Goal: Information Seeking & Learning: Learn about a topic

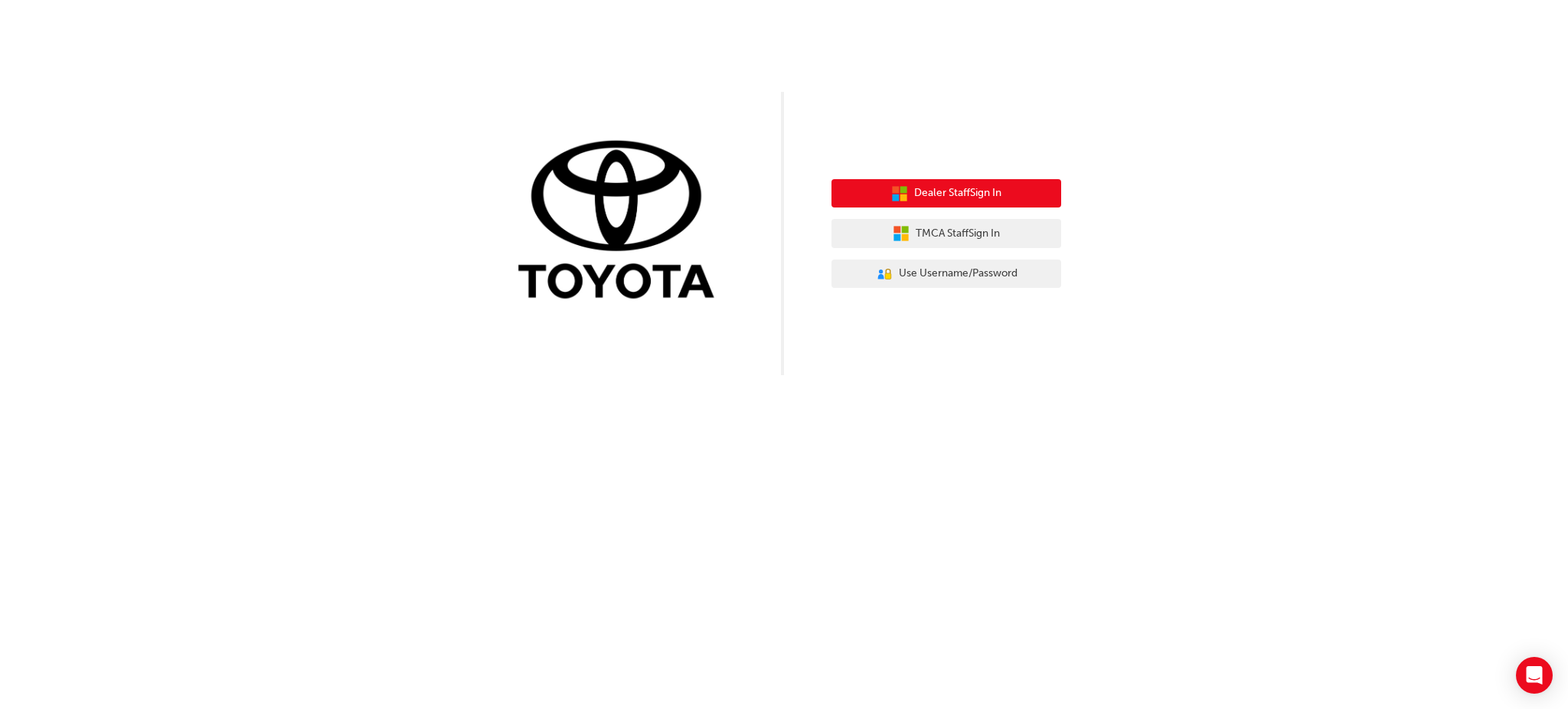
click at [990, 194] on span "Dealer Staff Sign In" at bounding box center [958, 193] width 87 height 18
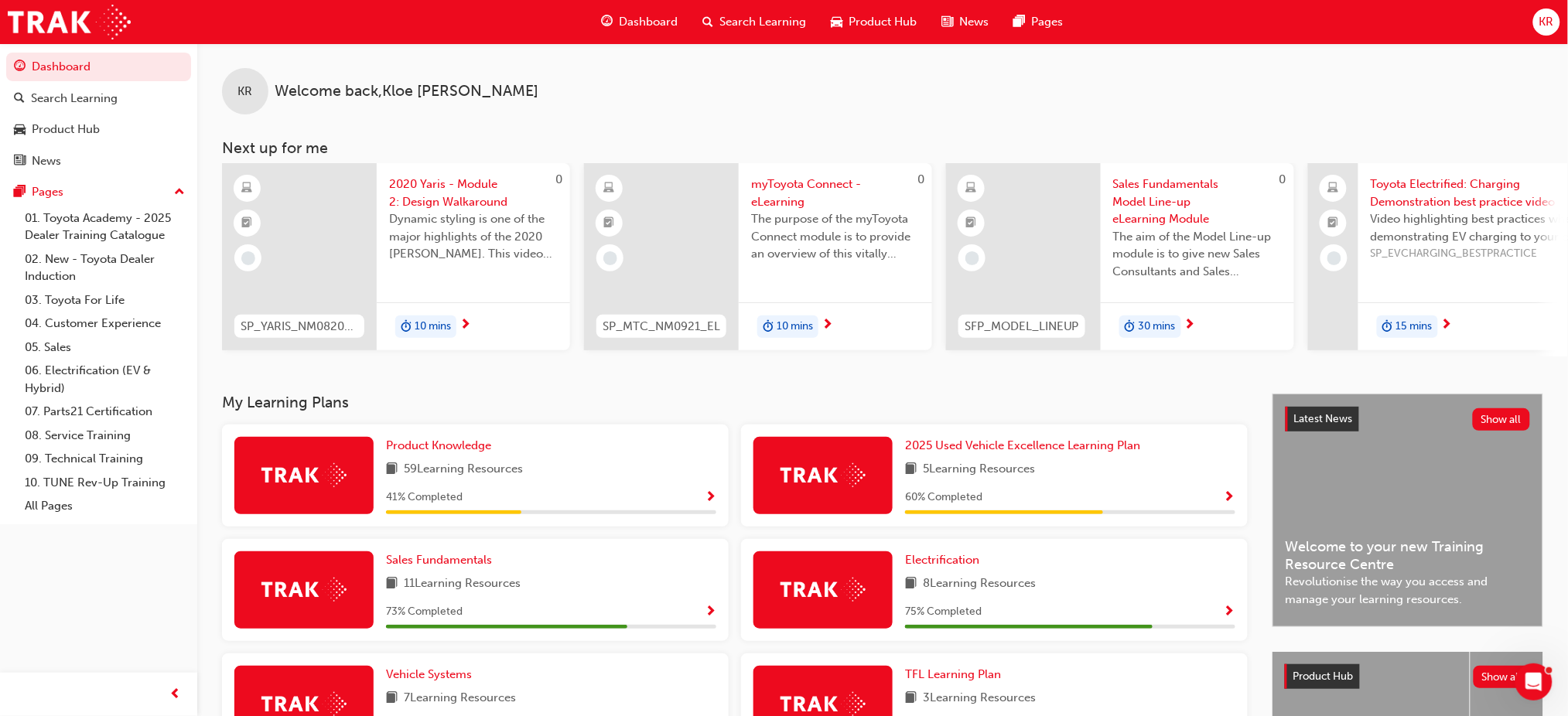
click at [707, 30] on span "search-icon" at bounding box center [708, 22] width 11 height 19
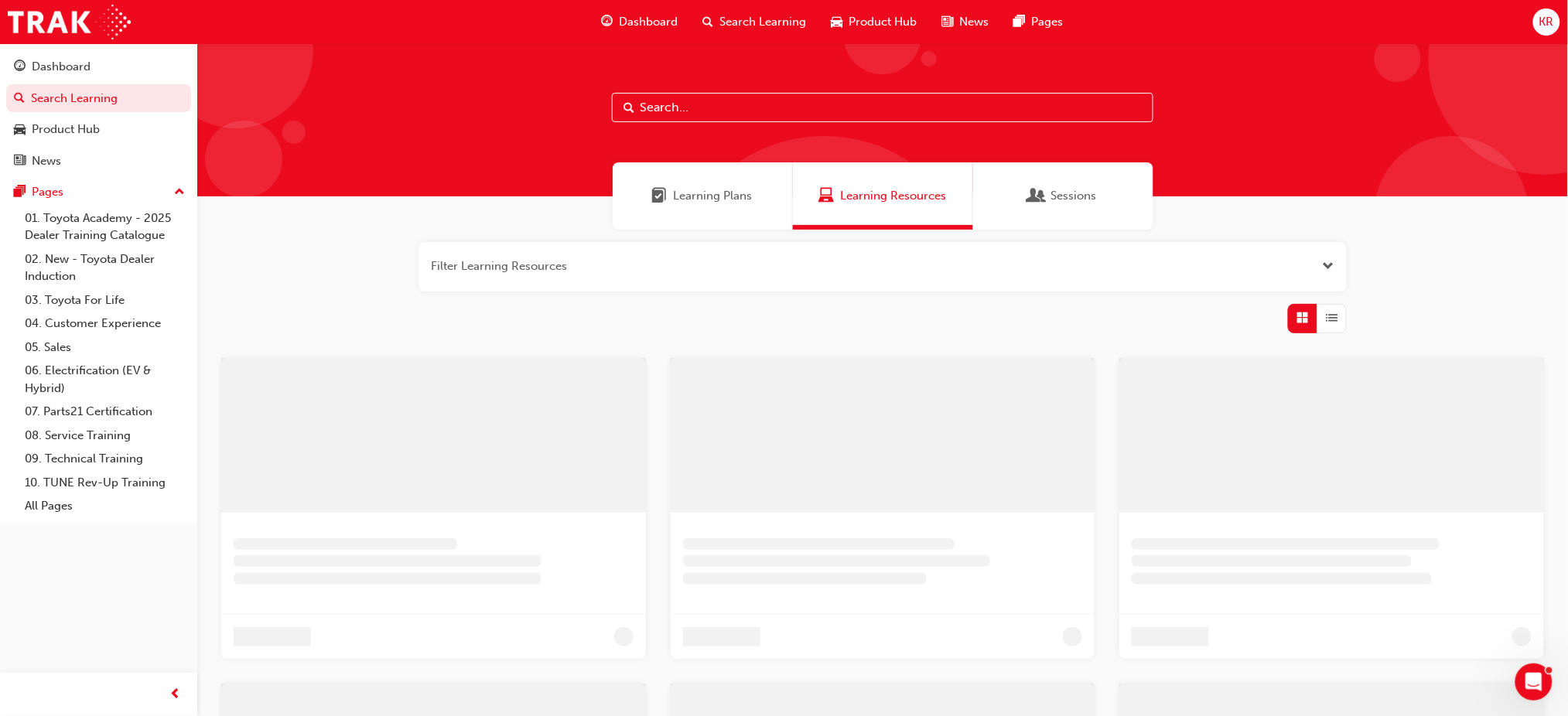
click at [673, 110] on input "text" at bounding box center [882, 107] width 542 height 30
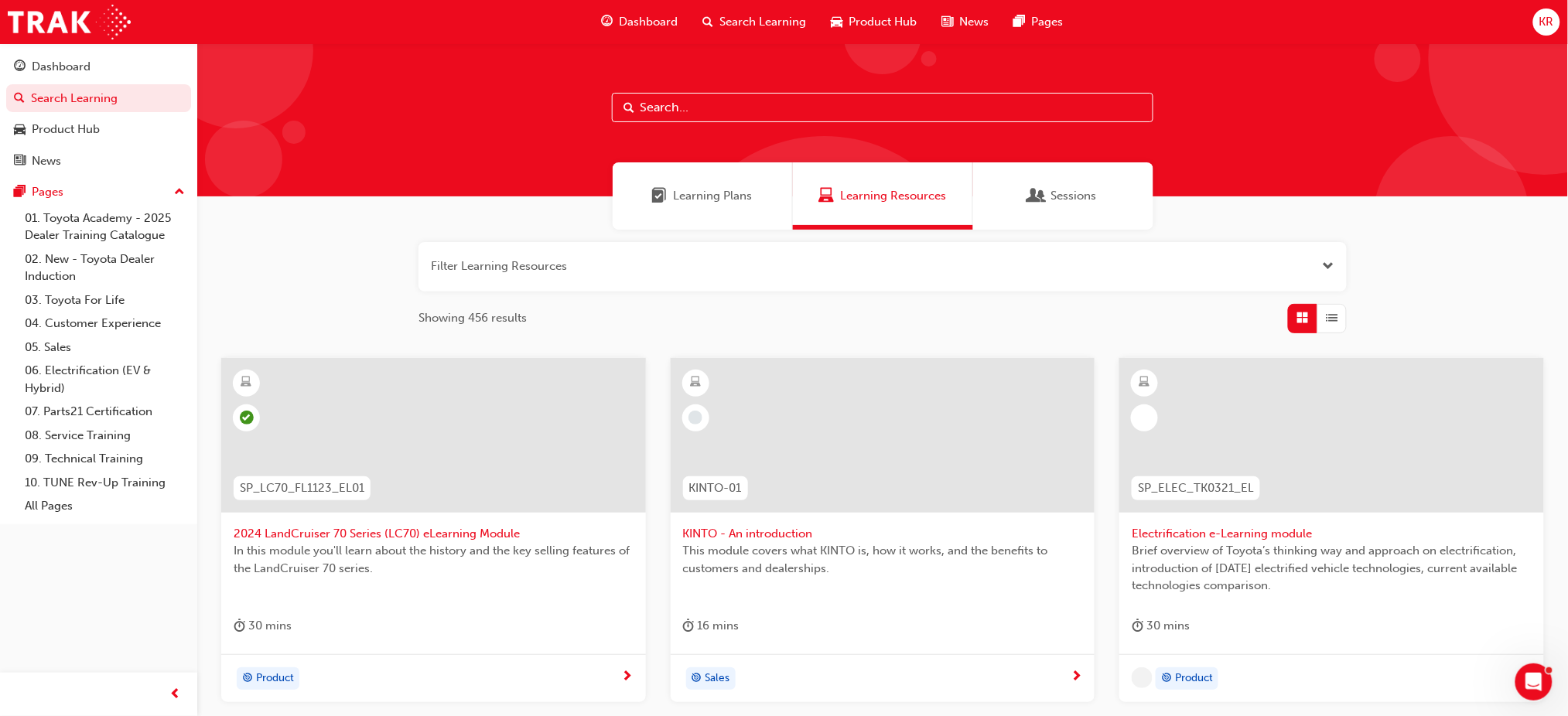
paste input "OWAF' Pathway to Purchase - Introduction to the Training Program"
type input "OWAF' Pathway to Purchase - Introduction to the Training Program"
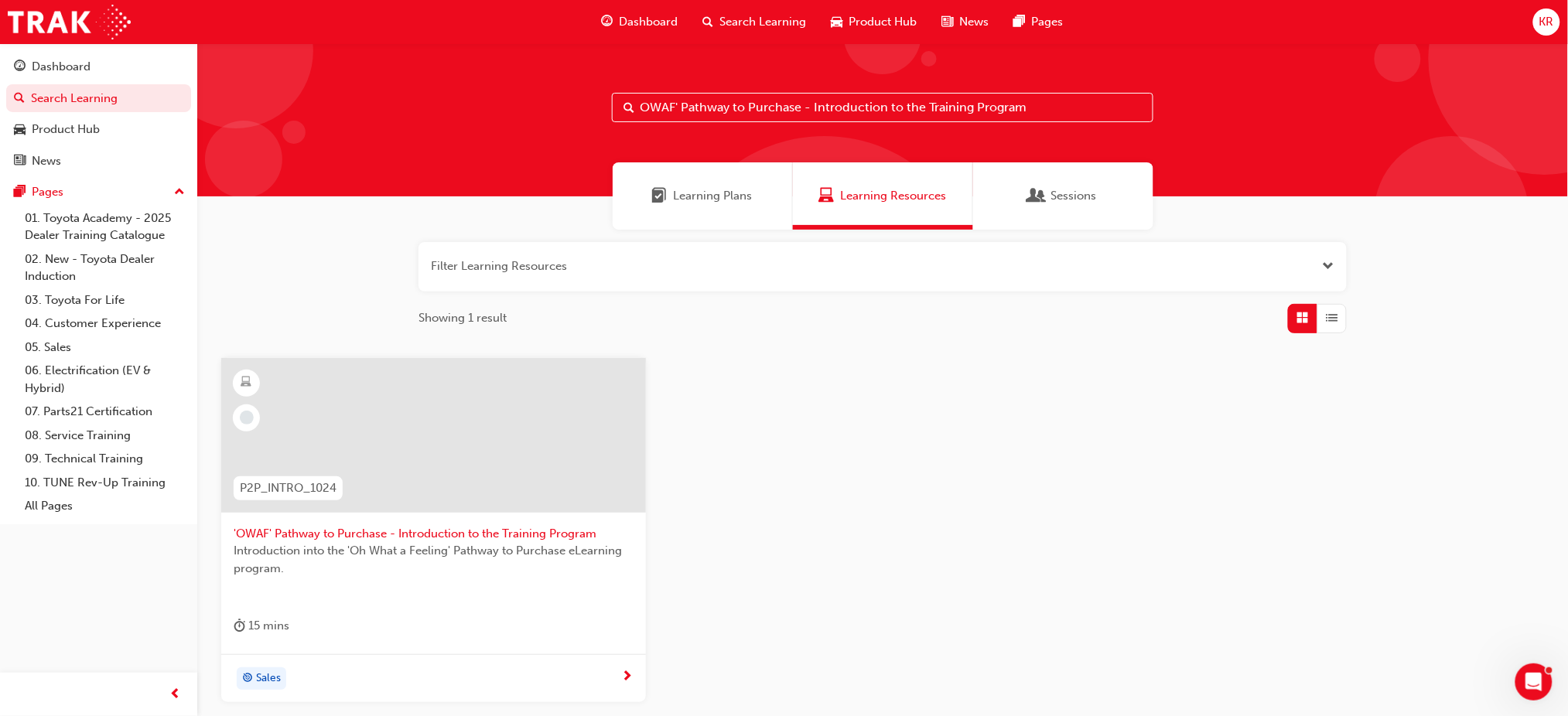
click at [493, 551] on span "Introduction into the 'Oh What a Feeling' Pathway to Purchase eLearning program." at bounding box center [433, 559] width 400 height 35
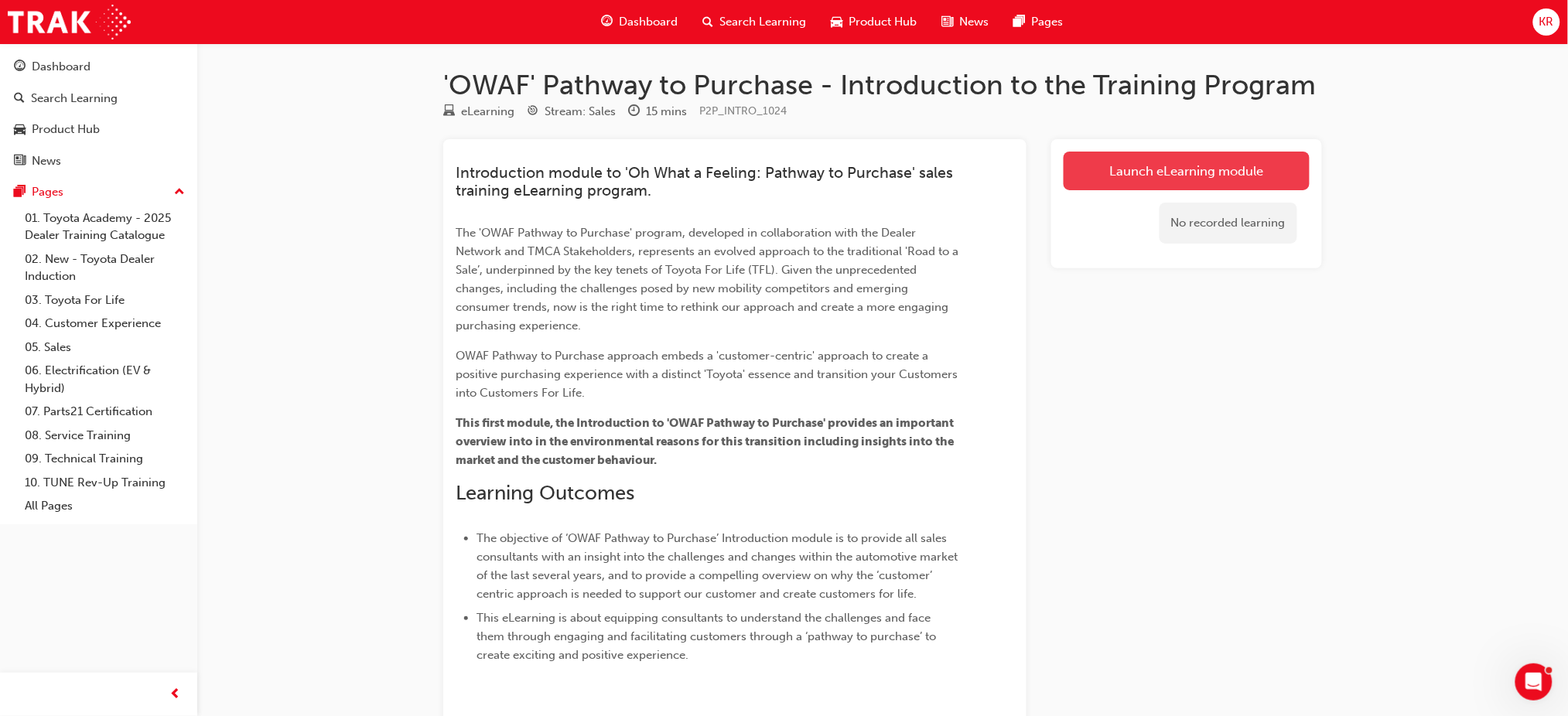
click at [1266, 160] on link "Launch eLearning module" at bounding box center [1186, 171] width 246 height 39
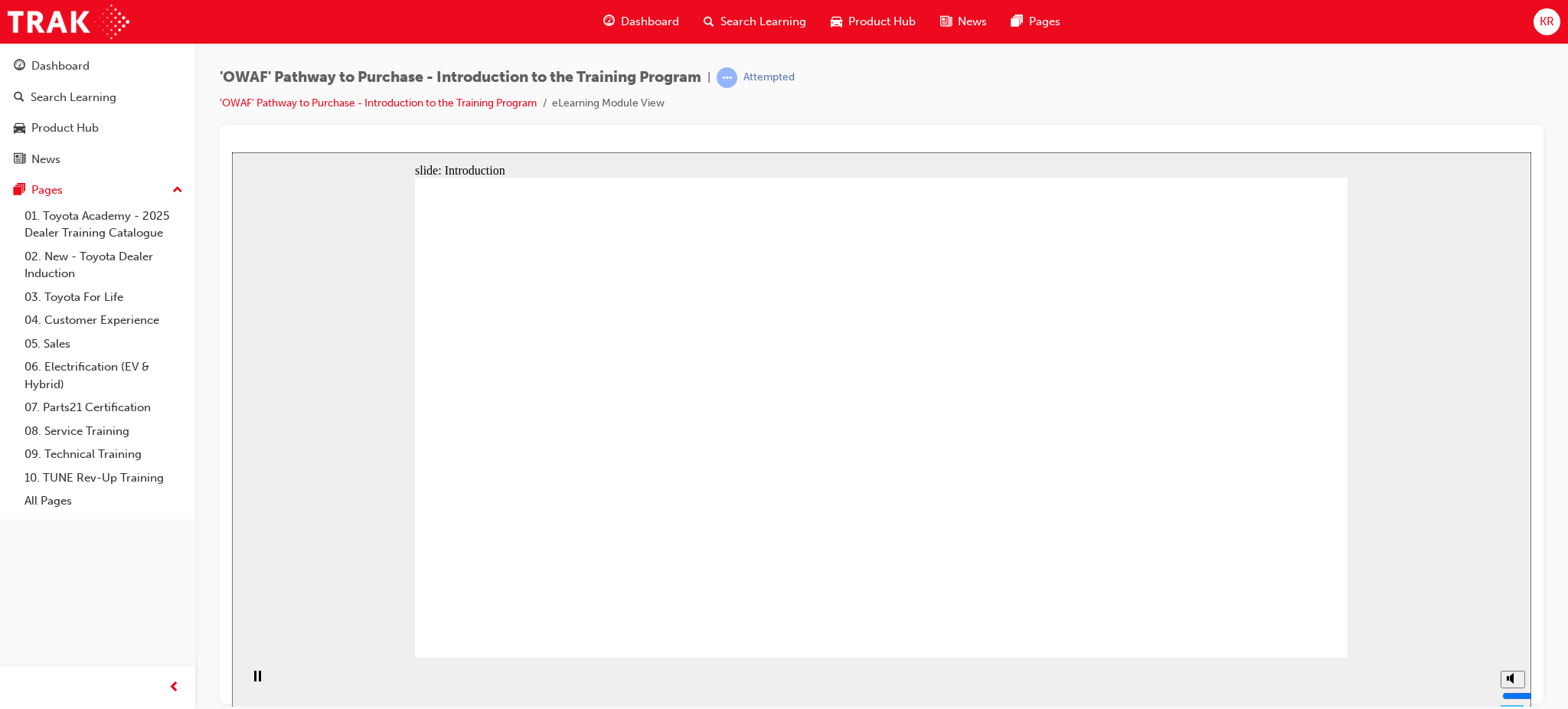
drag, startPoint x: 812, startPoint y: 436, endPoint x: 876, endPoint y: 441, distance: 64.2
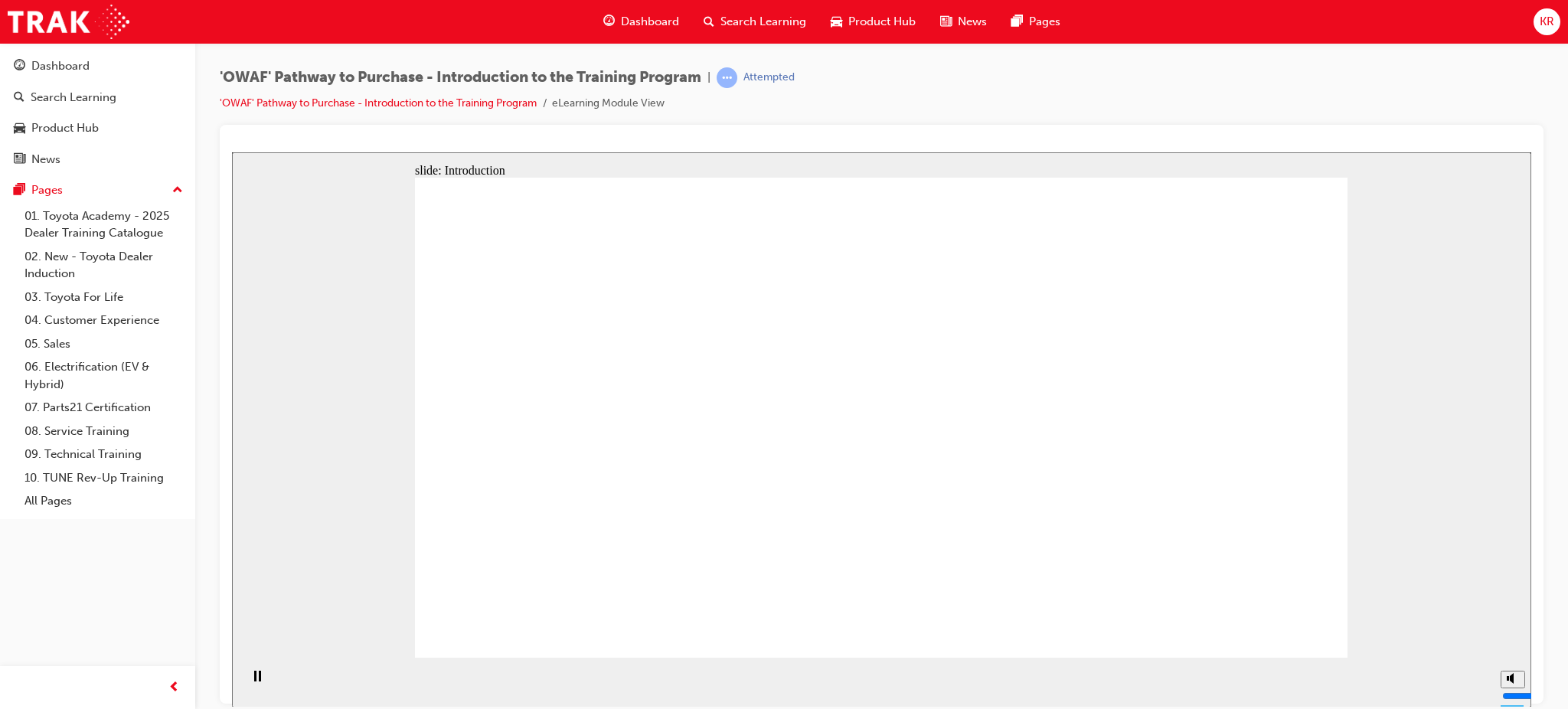
drag, startPoint x: 902, startPoint y: 607, endPoint x: 894, endPoint y: 612, distance: 9.4
